Goal: Task Accomplishment & Management: Manage account settings

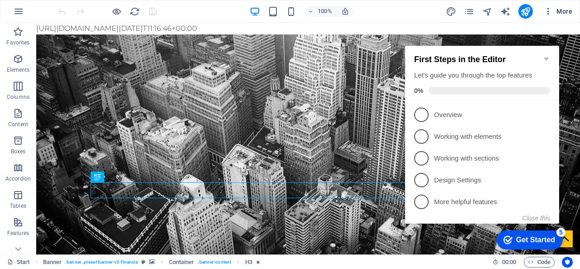
click at [565, 12] on span "More" at bounding box center [558, 11] width 29 height 9
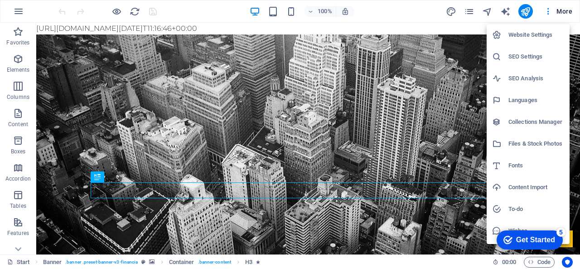
click at [525, 40] on li "Website Settings" at bounding box center [528, 35] width 83 height 22
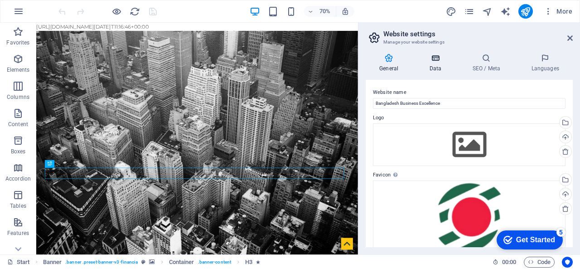
click at [444, 66] on h4 "Data" at bounding box center [437, 62] width 43 height 19
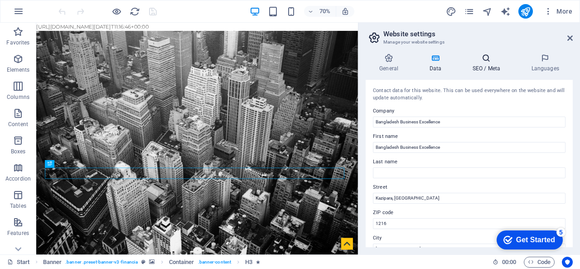
click at [489, 63] on h4 "SEO / Meta" at bounding box center [488, 62] width 59 height 19
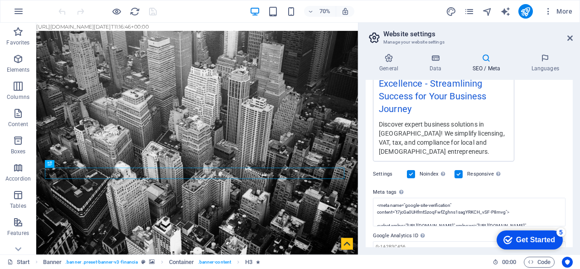
scroll to position [230, 0]
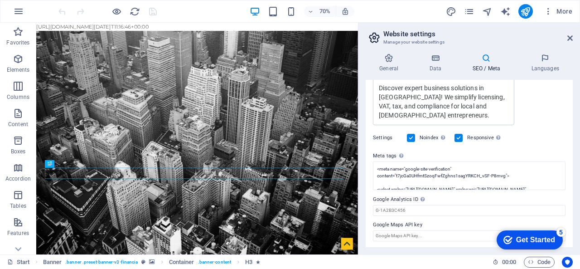
click at [411, 135] on label at bounding box center [411, 138] width 8 height 8
click at [0, 0] on input "Noindex Instruct search engines to exclude this website from search results." at bounding box center [0, 0] width 0 height 0
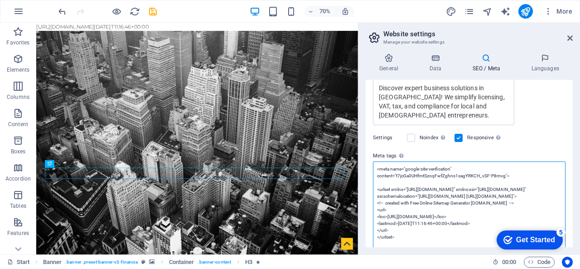
scroll to position [0, 0]
drag, startPoint x: 444, startPoint y: 183, endPoint x: 375, endPoint y: 162, distance: 71.8
click at [375, 162] on textarea "<meta name="google-site-verification" content="t7jcGa0UHfmtSzoqFwfZghns1sagYRKC…" at bounding box center [469, 216] width 193 height 110
click at [378, 184] on textarea "<meta name="google-site-verification" content="t7jcGa0UHfmtSzoqFwfZghns1sagYRKC…" at bounding box center [469, 216] width 193 height 110
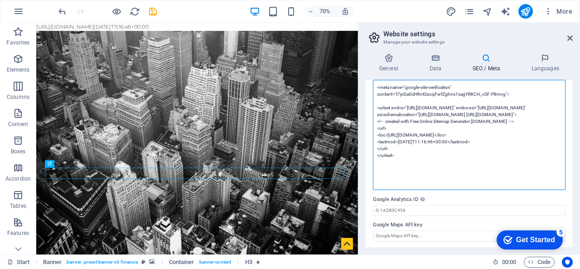
drag, startPoint x: 377, startPoint y: 187, endPoint x: 443, endPoint y: 263, distance: 100.9
click at [446, 254] on div "Start (en) Favorites Elements Columns Content Boxes Accordion Tables Features I…" at bounding box center [290, 139] width 580 height 232
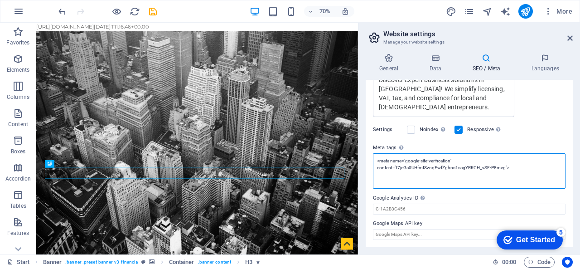
scroll to position [237, 0]
type textarea "<meta name="google-site-verification" content="t7jcGa0UHfmtSzoqFwfZghns1sagYRKC…"
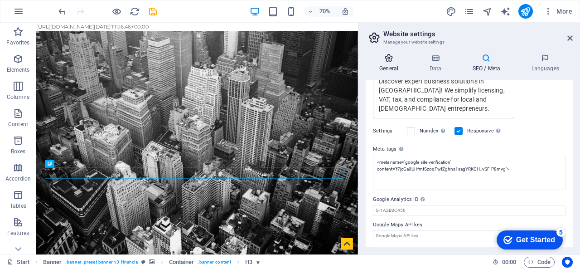
click at [400, 60] on icon at bounding box center [389, 57] width 46 height 9
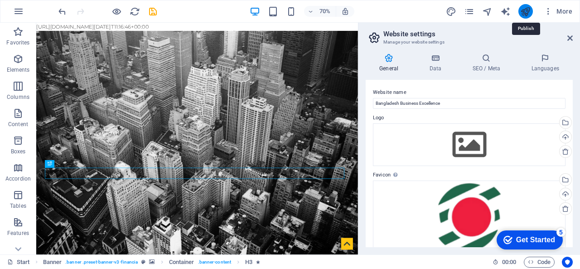
click at [524, 6] on icon "publish" at bounding box center [525, 11] width 10 height 10
